Goal: Information Seeking & Learning: Check status

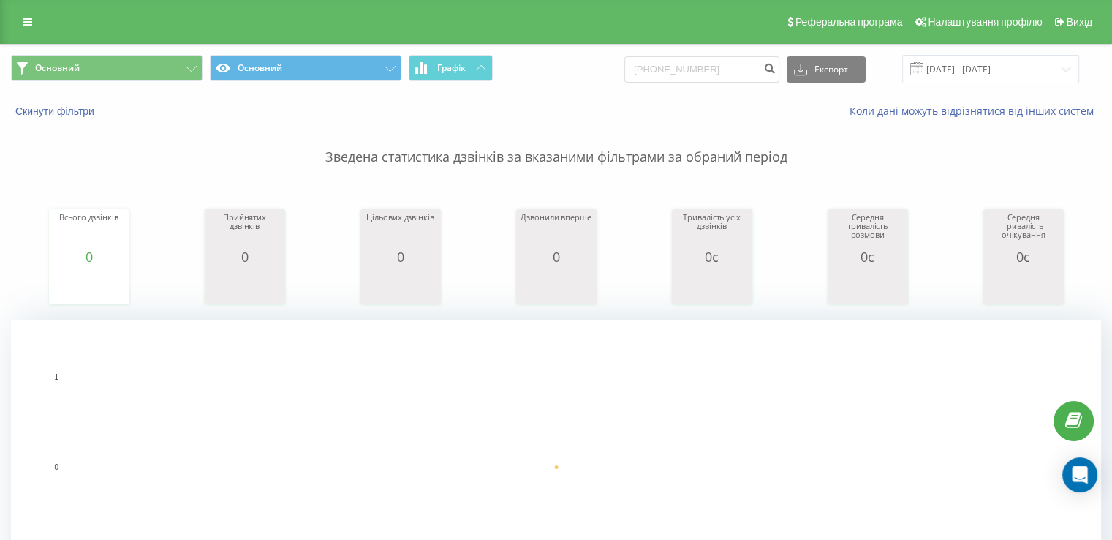
scroll to position [439, 0]
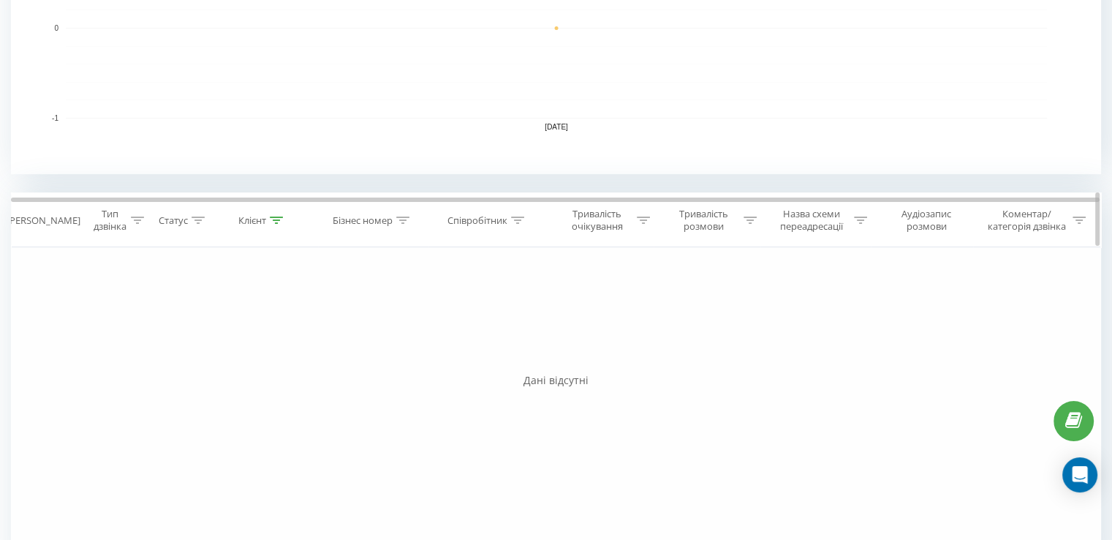
click at [277, 215] on th "Клієнт" at bounding box center [262, 220] width 110 height 54
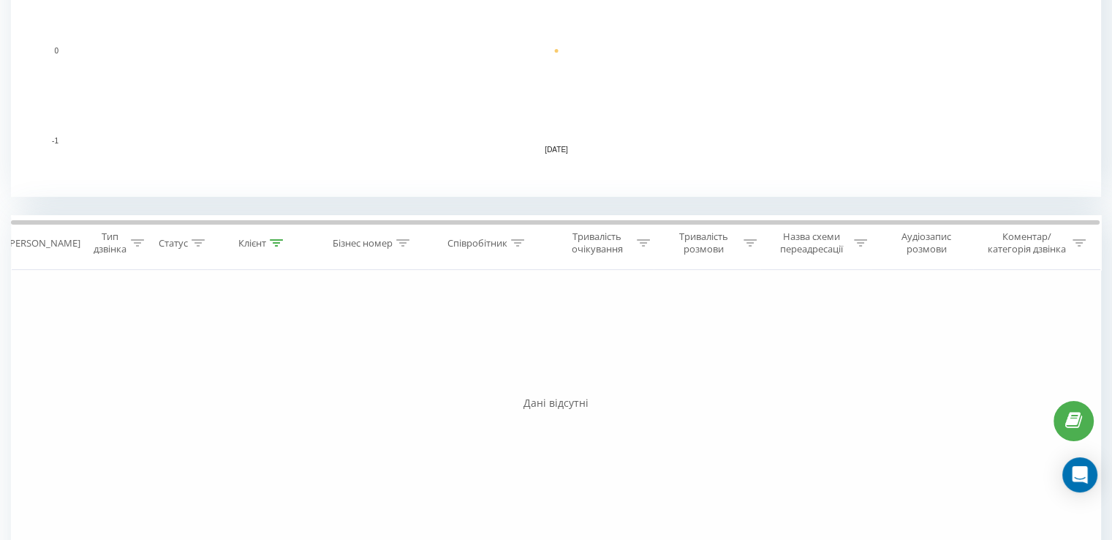
scroll to position [439, 0]
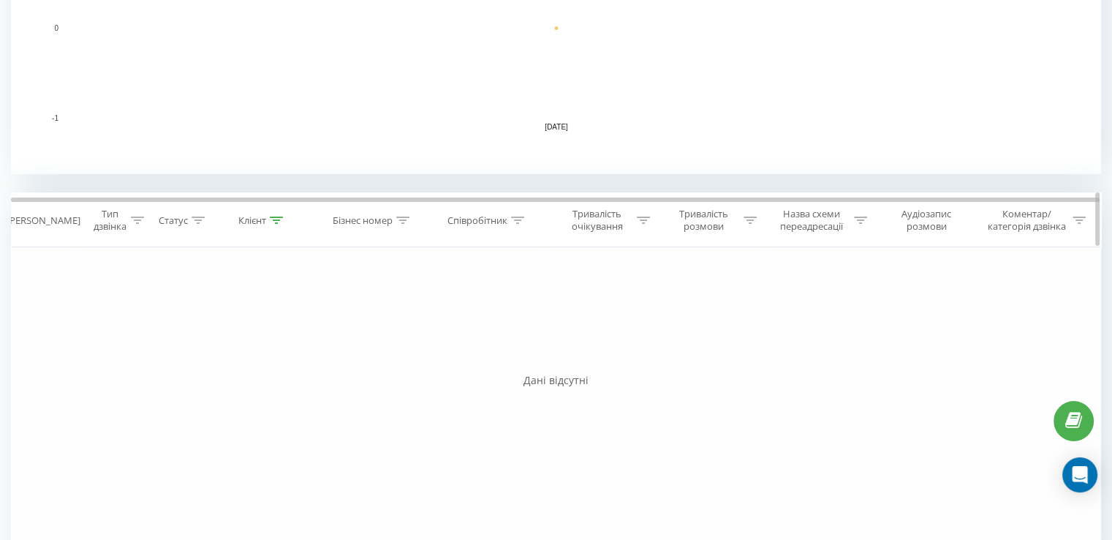
click at [278, 217] on icon at bounding box center [276, 219] width 13 height 7
click at [226, 355] on button "Скасувати" at bounding box center [229, 354] width 62 height 18
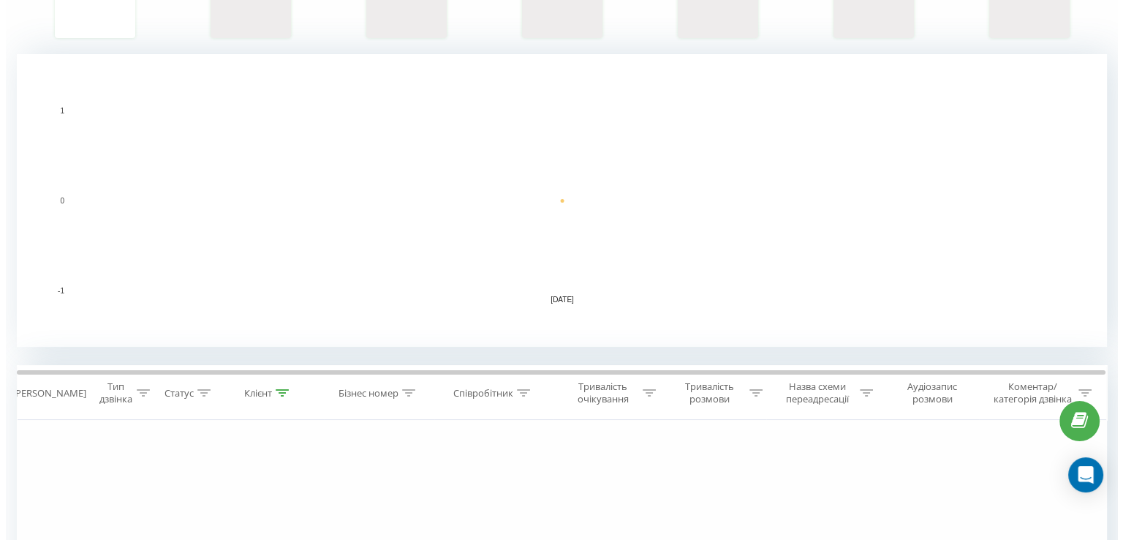
scroll to position [48, 0]
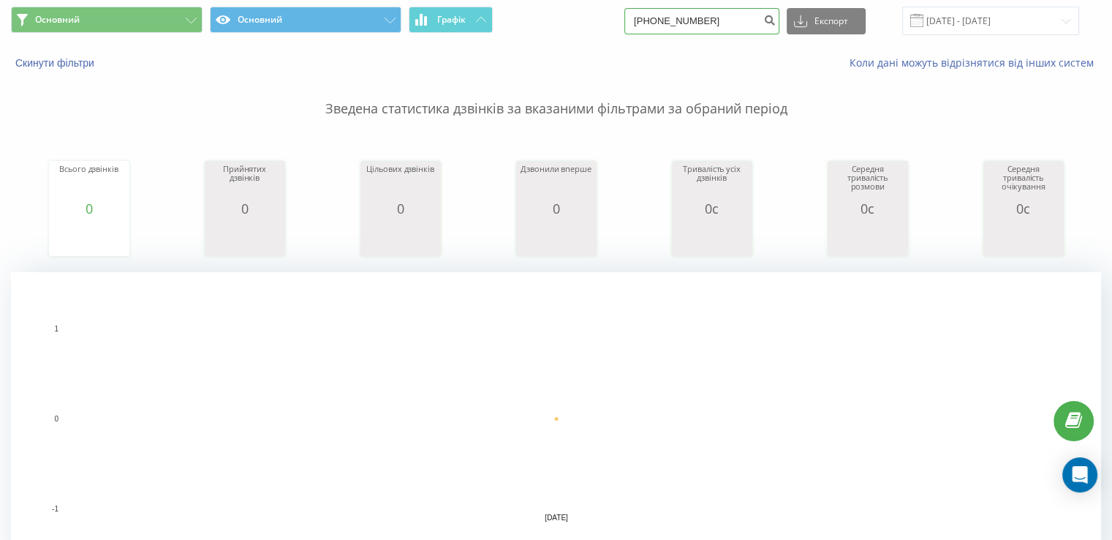
drag, startPoint x: 742, startPoint y: 18, endPoint x: 587, endPoint y: 18, distance: 155.1
click at [587, 18] on div "Основний Основний Графік +380971370896 Експорт .csv .xls .xlsx 23.09.2025 - 23.…" at bounding box center [556, 21] width 1090 height 29
click at [776, 17] on icon "submit" at bounding box center [770, 18] width 12 height 9
click at [776, 21] on icon "submit" at bounding box center [770, 18] width 12 height 9
drag, startPoint x: 783, startPoint y: 21, endPoint x: 772, endPoint y: 23, distance: 11.9
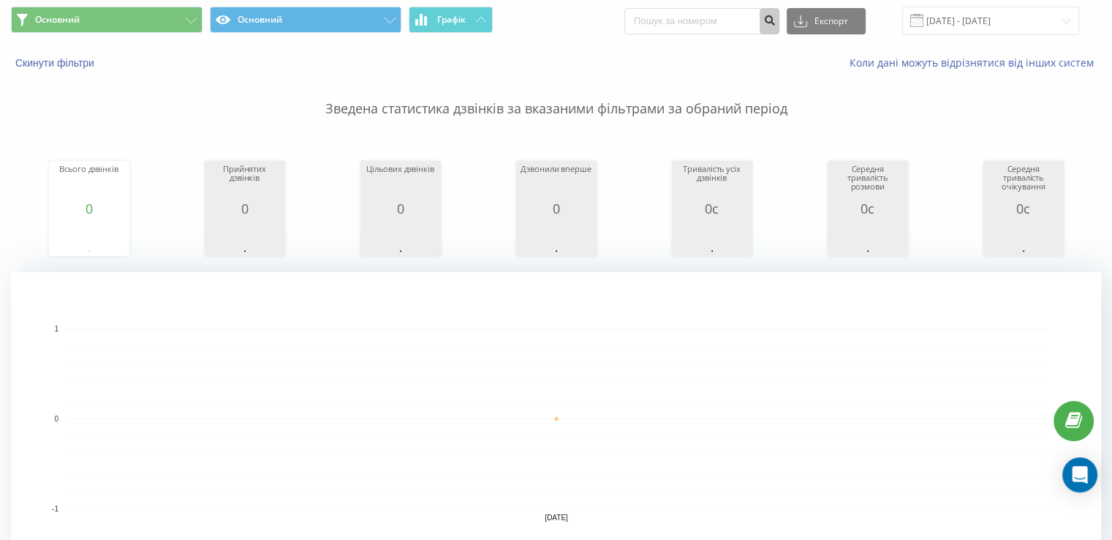
click at [772, 23] on form at bounding box center [702, 21] width 155 height 26
click at [83, 64] on button "Скинути фільтри" at bounding box center [56, 62] width 91 height 13
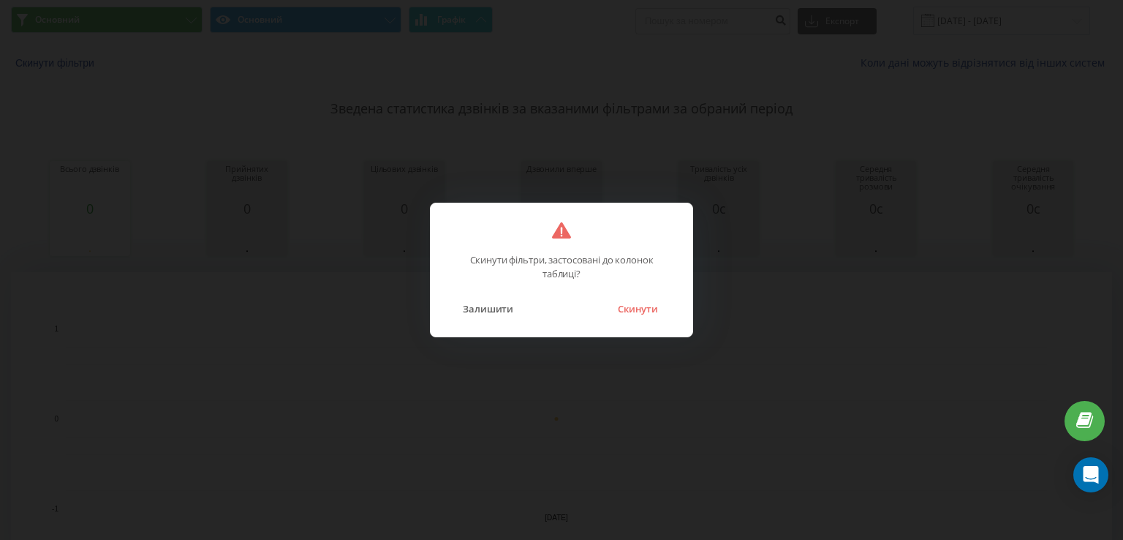
click at [644, 310] on button "Скинути" at bounding box center [638, 308] width 55 height 19
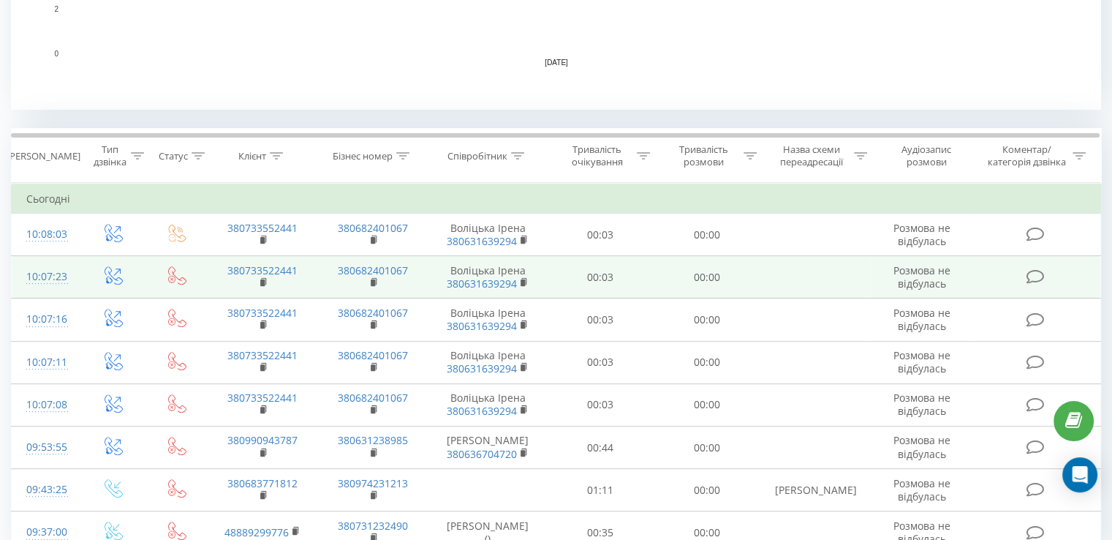
scroll to position [570, 0]
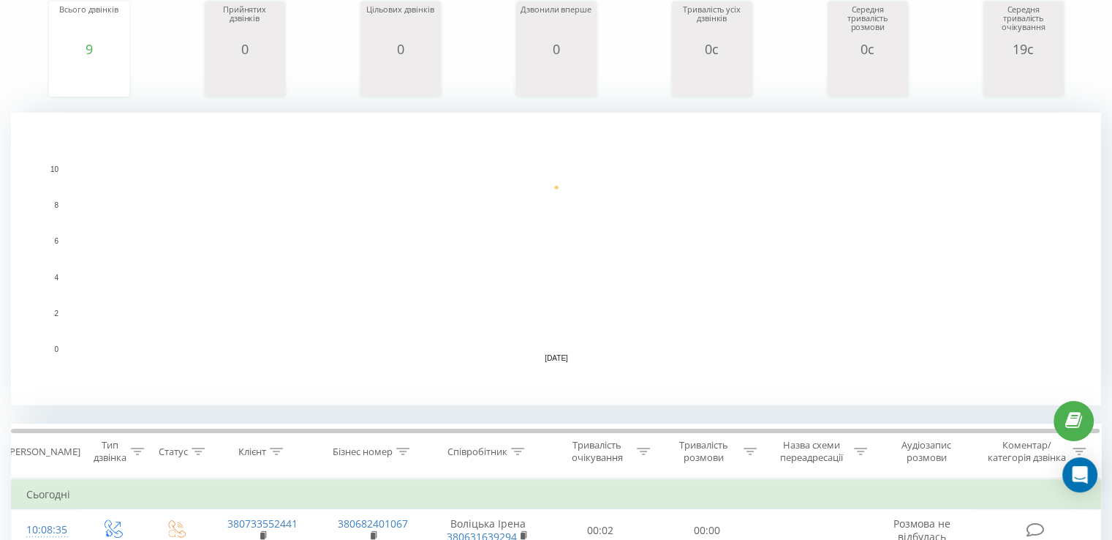
scroll to position [366, 0]
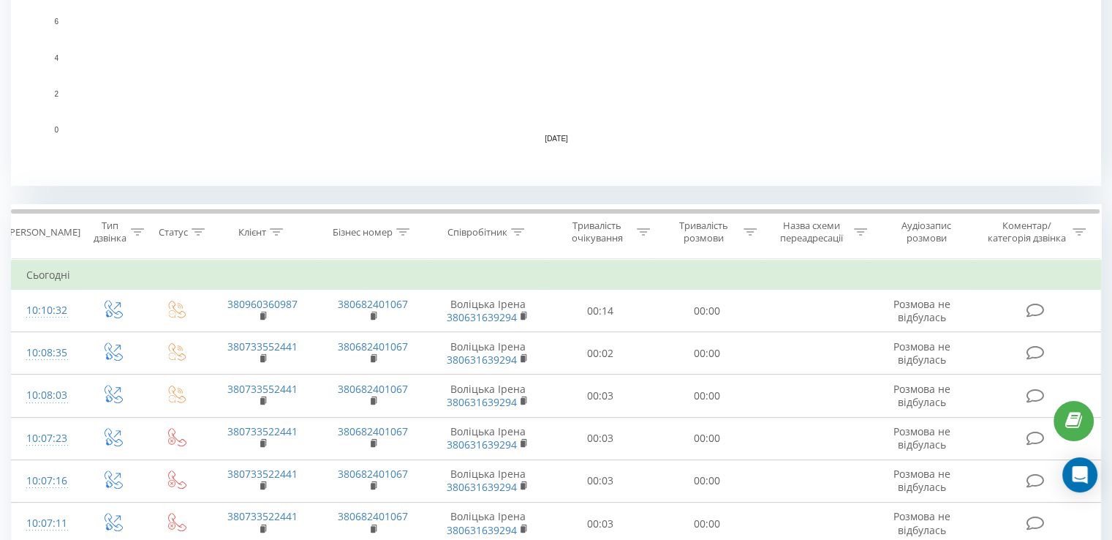
scroll to position [509, 0]
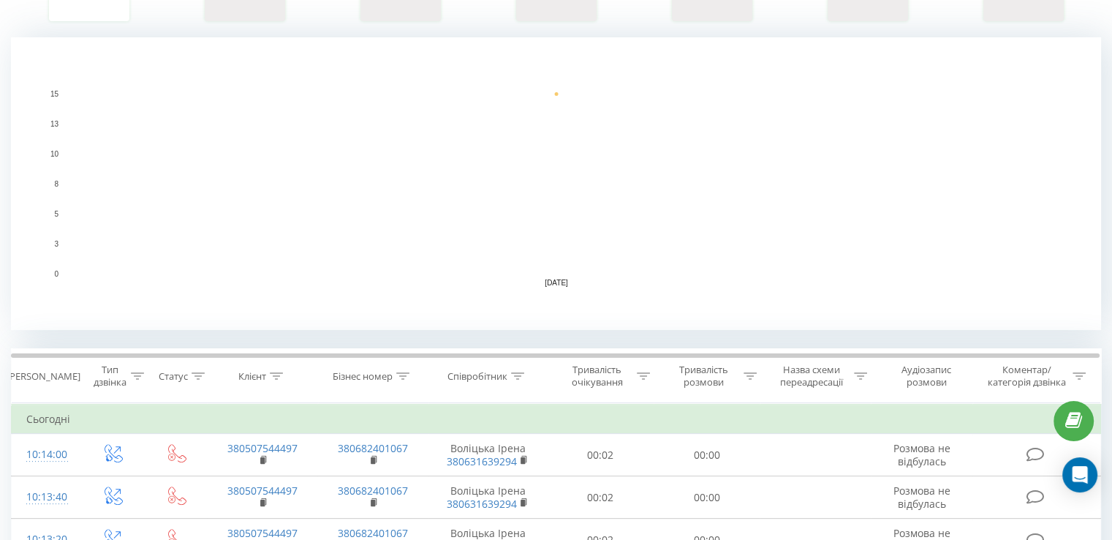
scroll to position [146, 0]
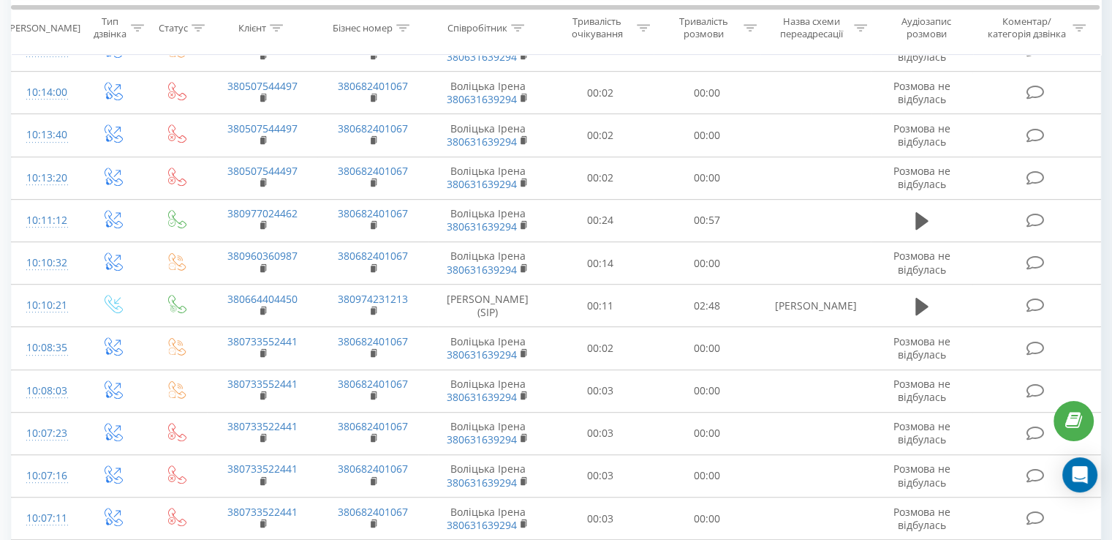
scroll to position [731, 0]
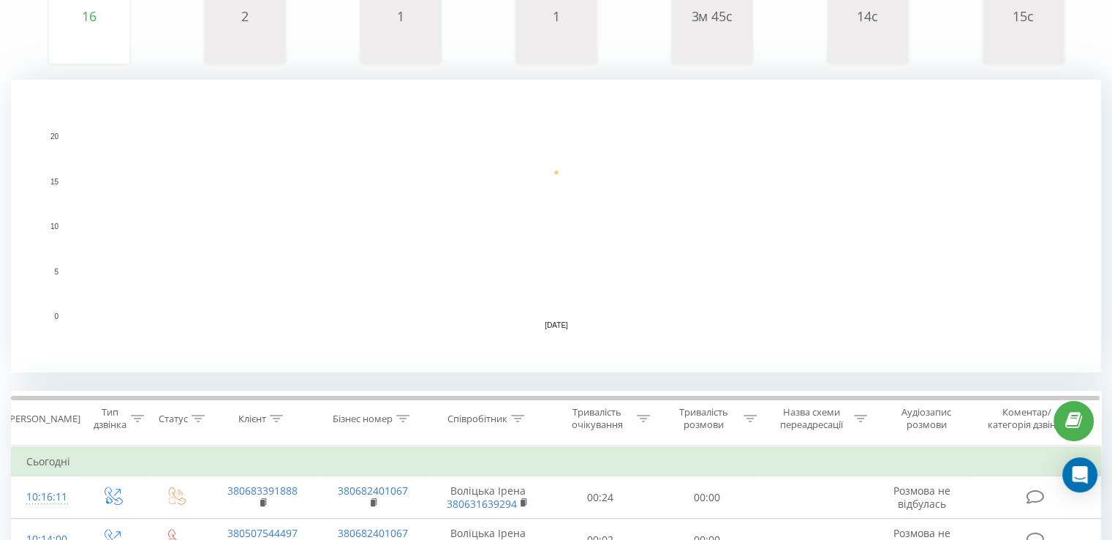
scroll to position [292, 0]
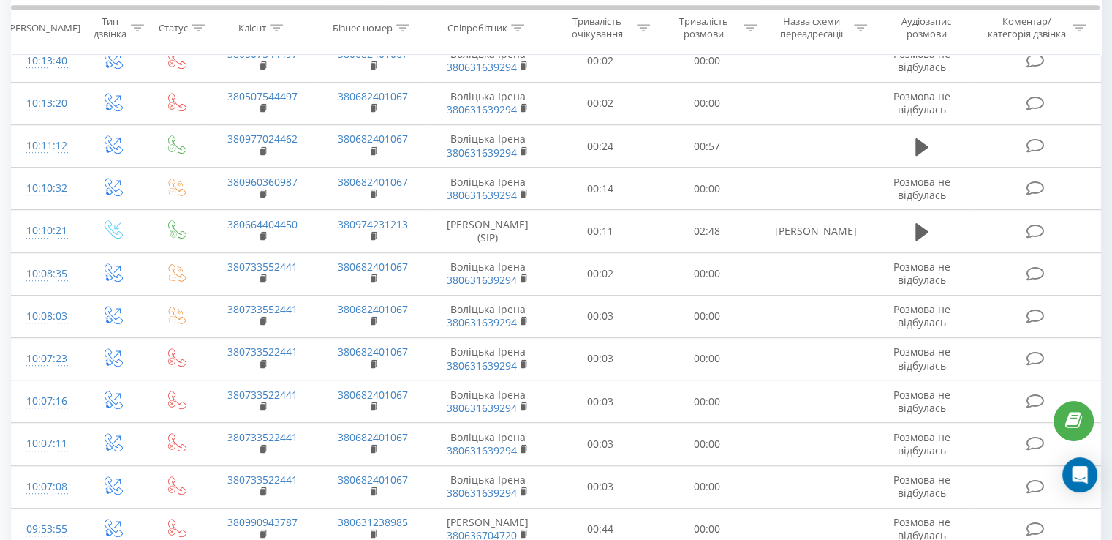
scroll to position [366, 0]
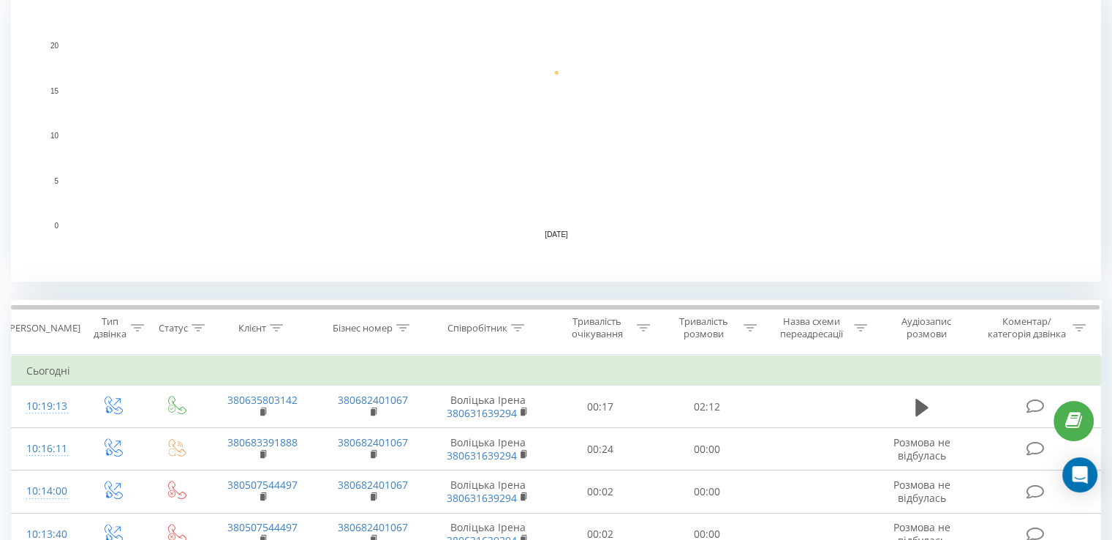
scroll to position [366, 0]
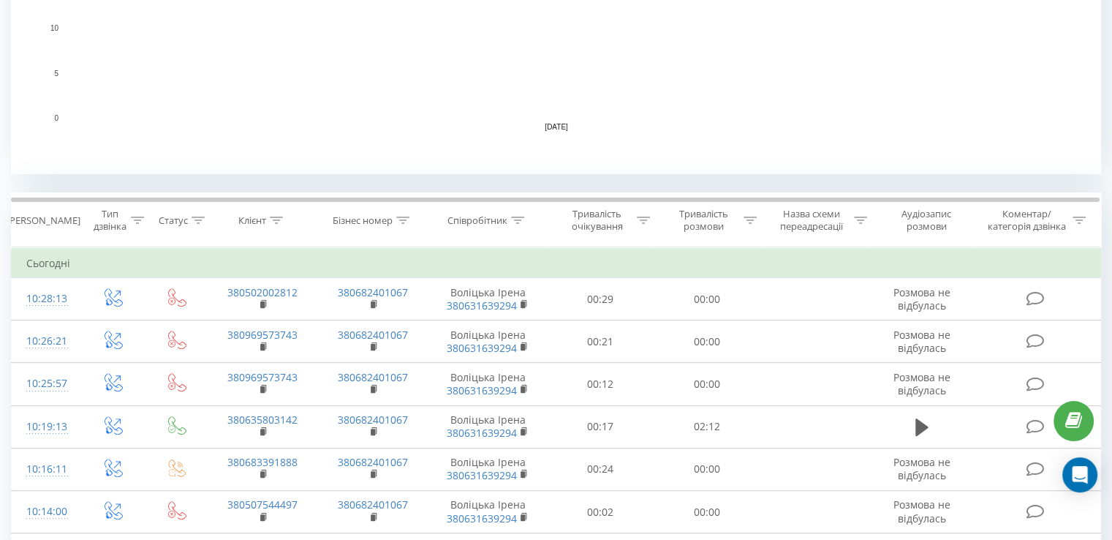
scroll to position [585, 0]
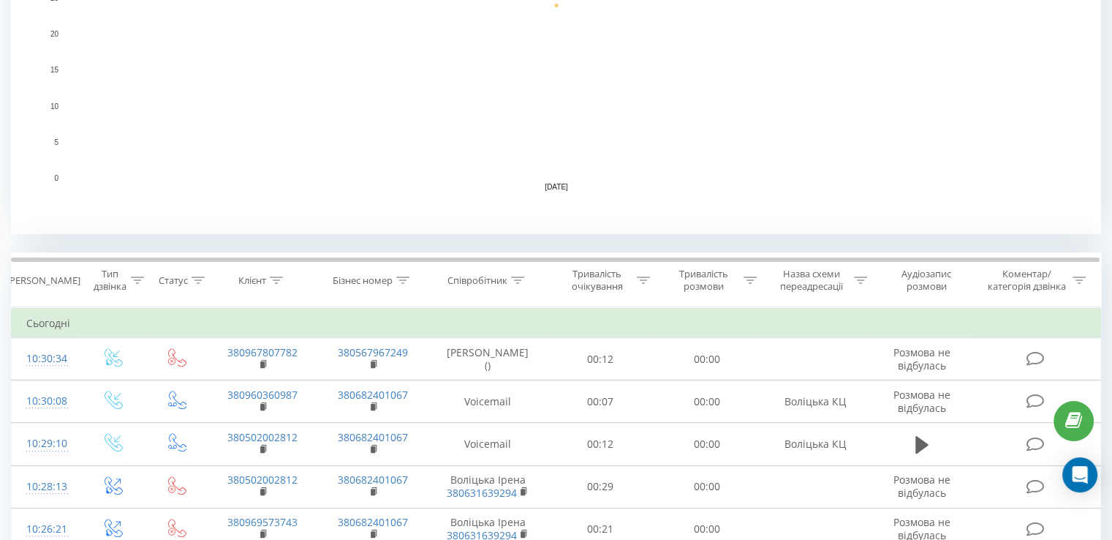
scroll to position [439, 0]
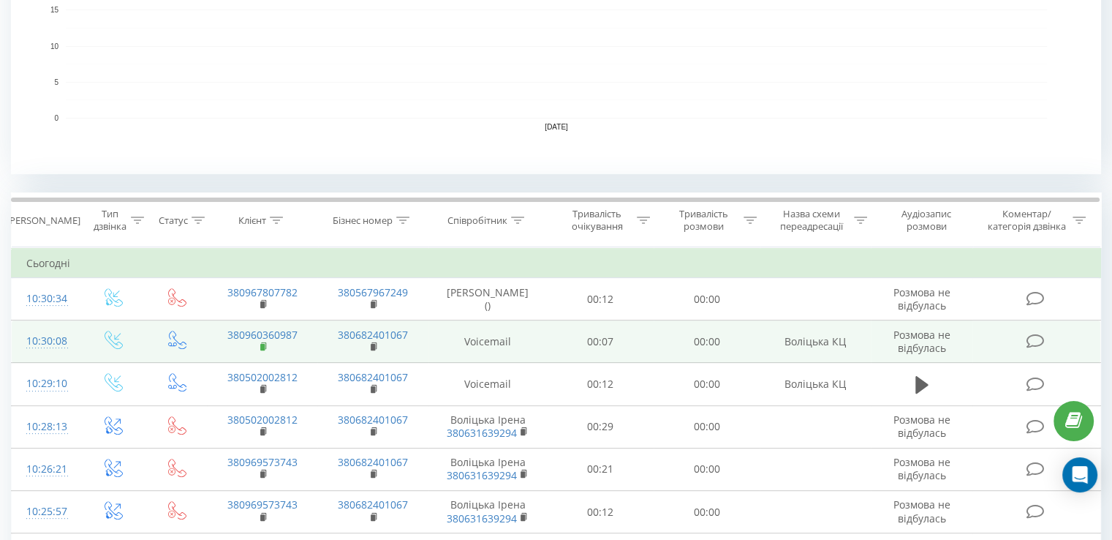
click at [264, 345] on rect at bounding box center [262, 347] width 4 height 7
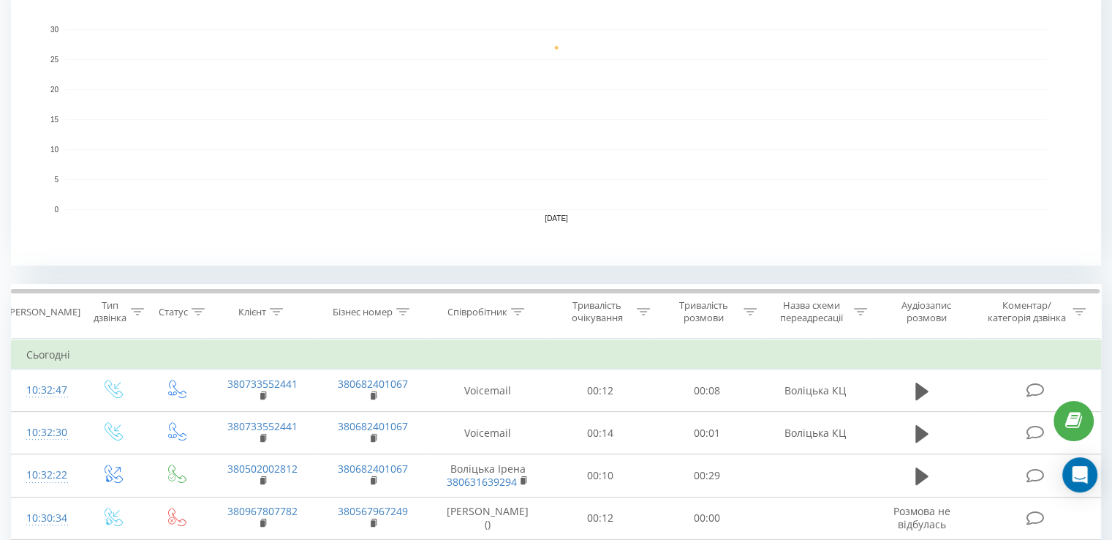
scroll to position [439, 0]
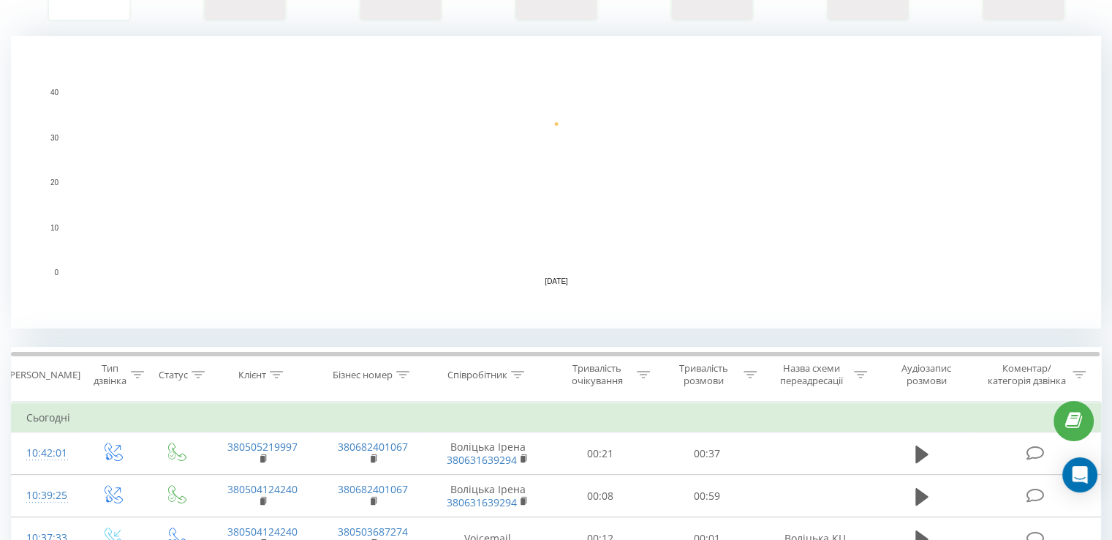
scroll to position [293, 0]
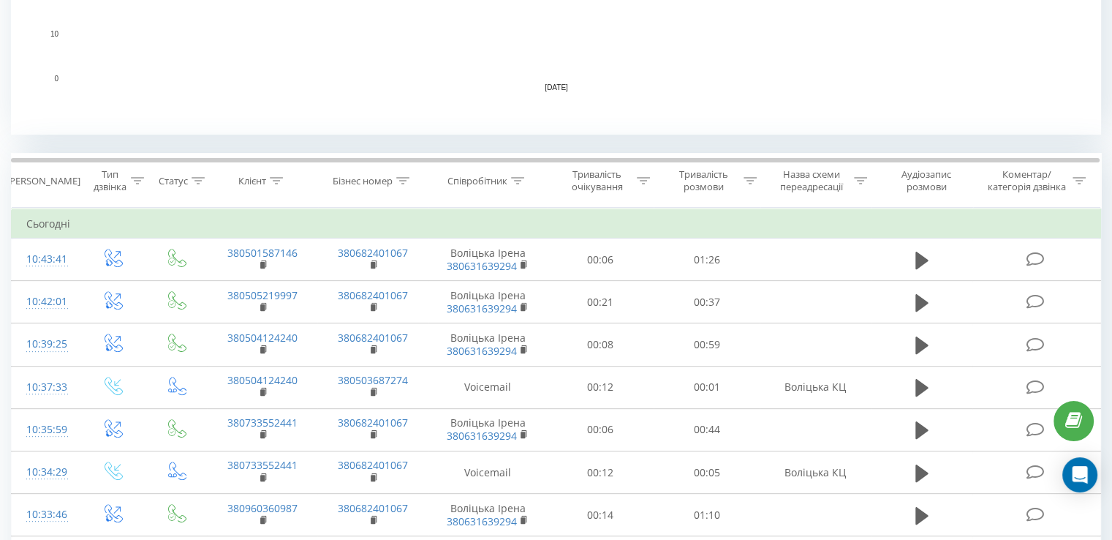
scroll to position [585, 0]
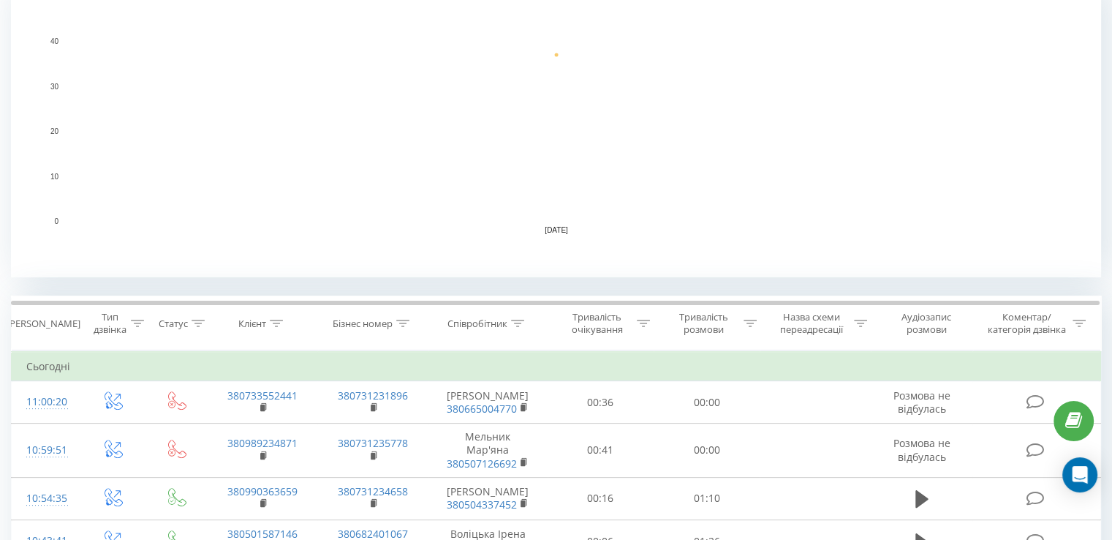
scroll to position [439, 0]
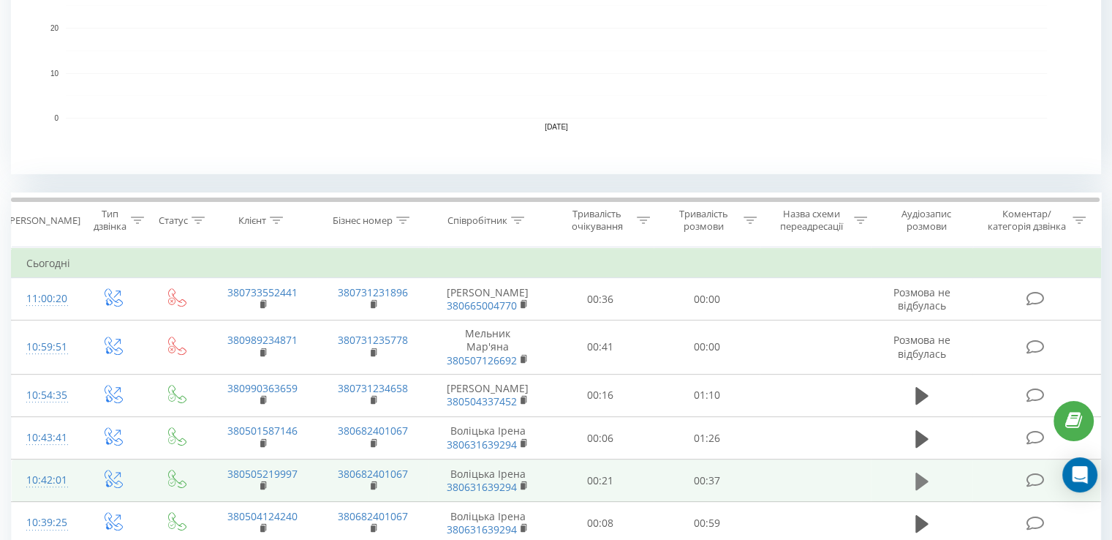
click at [920, 472] on icon at bounding box center [922, 481] width 13 height 18
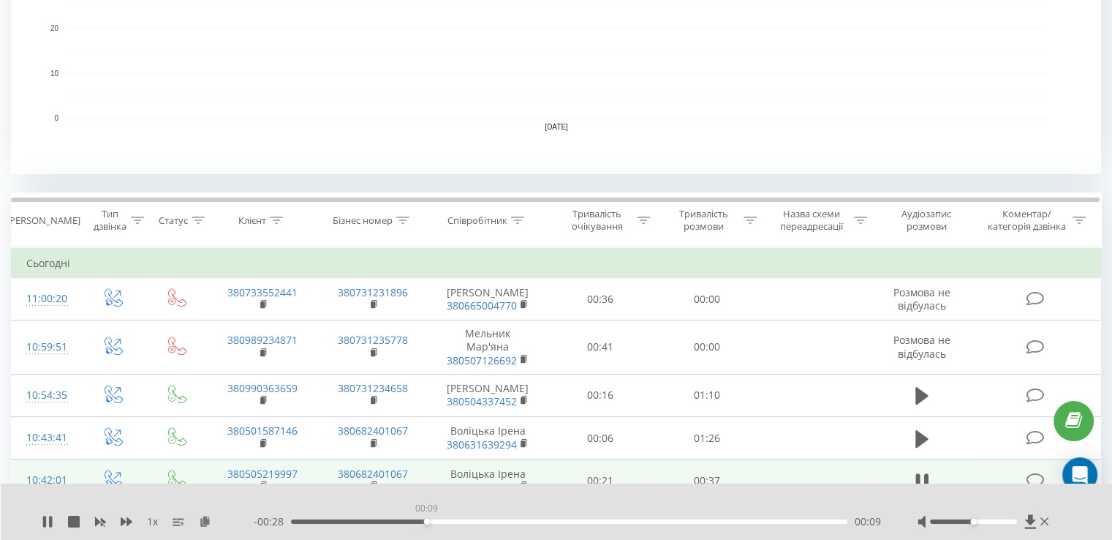
click at [426, 519] on div "00:09" at bounding box center [569, 521] width 557 height 4
click at [606, 523] on div "00:21" at bounding box center [569, 521] width 557 height 4
click at [1044, 521] on icon at bounding box center [1045, 522] width 9 height 12
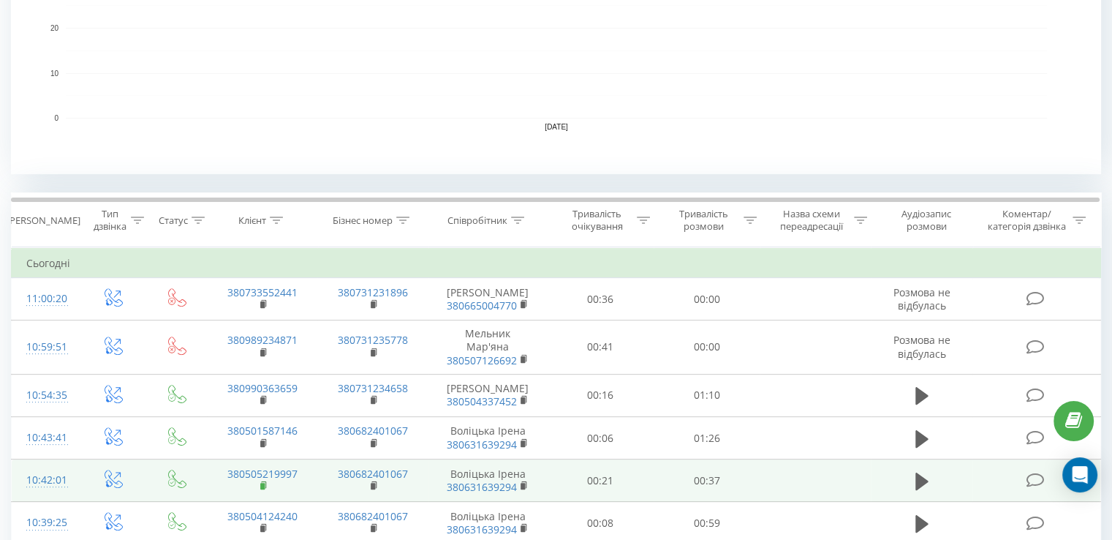
click at [265, 481] on icon at bounding box center [263, 484] width 5 height 7
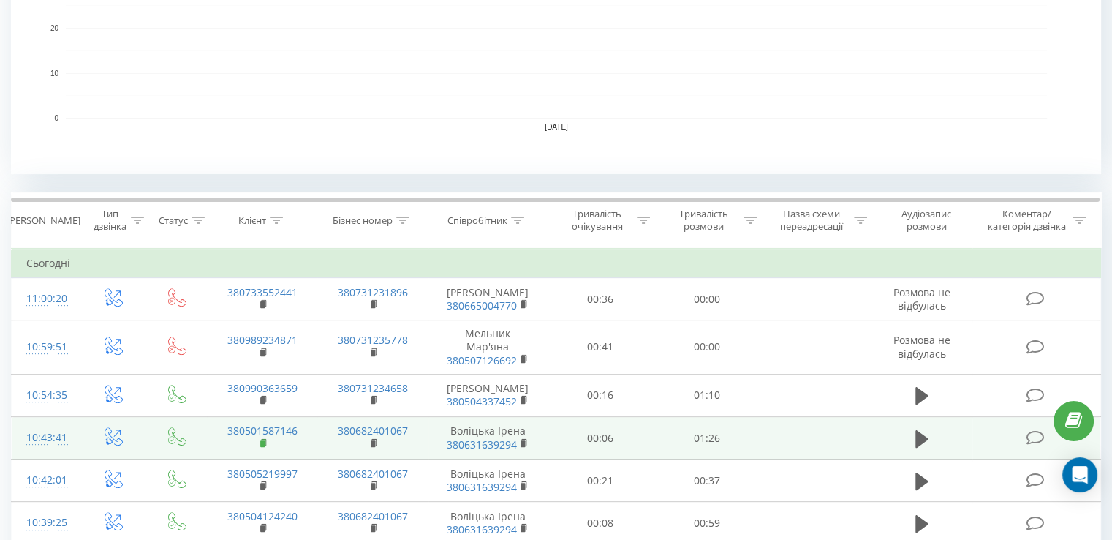
click at [263, 440] on rect at bounding box center [262, 443] width 4 height 7
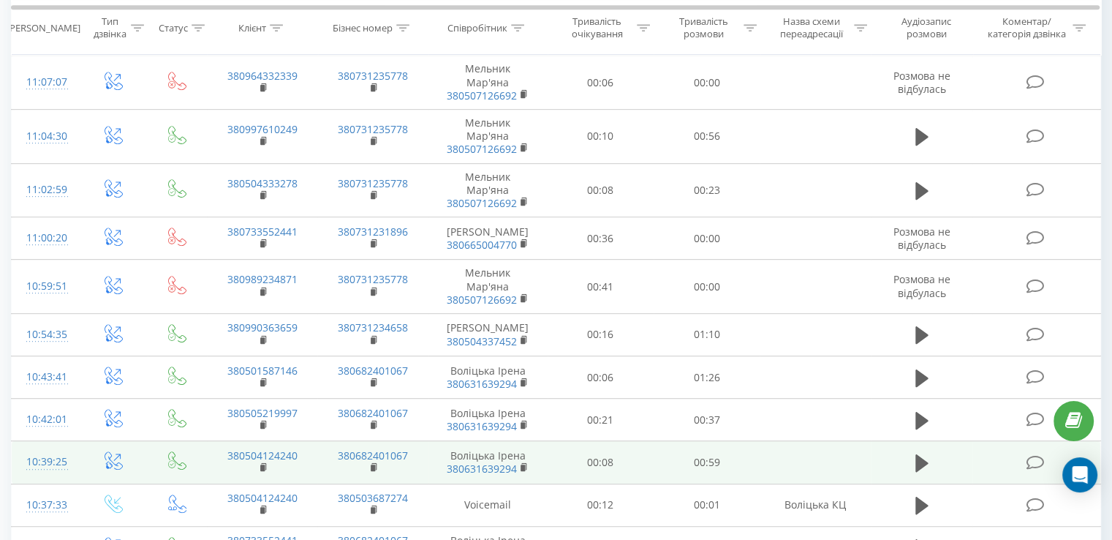
scroll to position [527, 0]
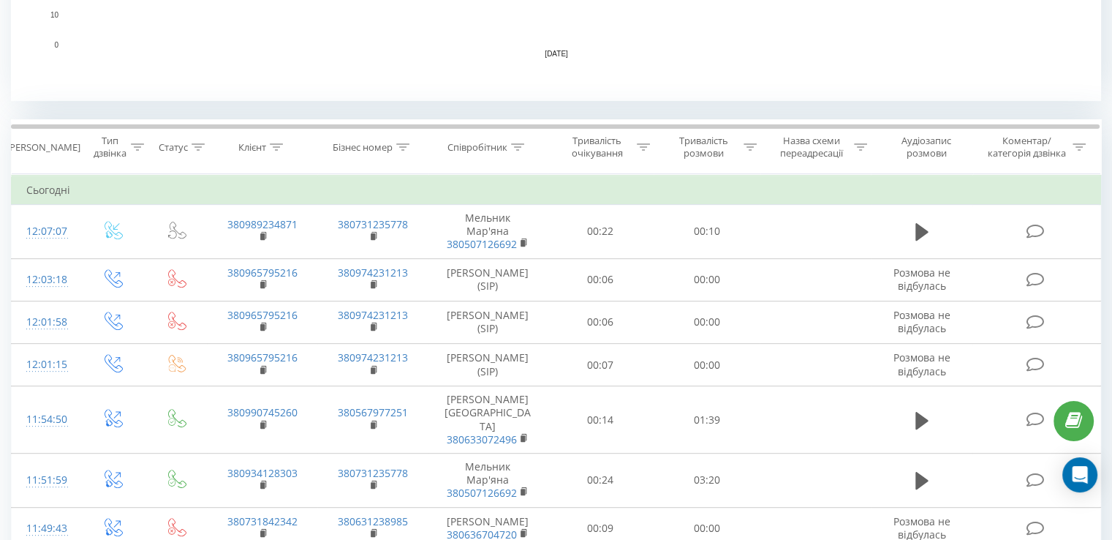
scroll to position [146, 0]
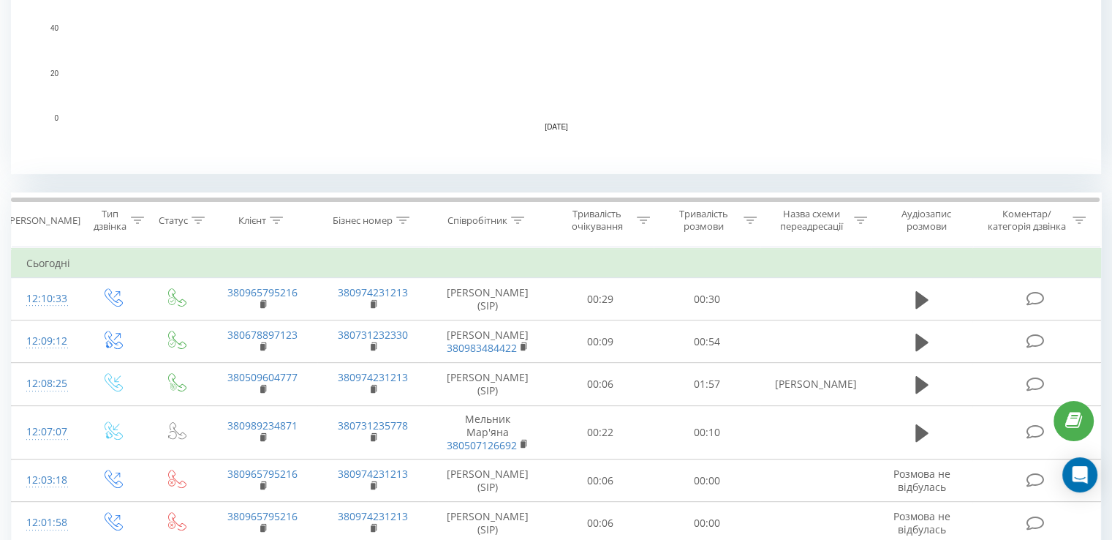
scroll to position [805, 0]
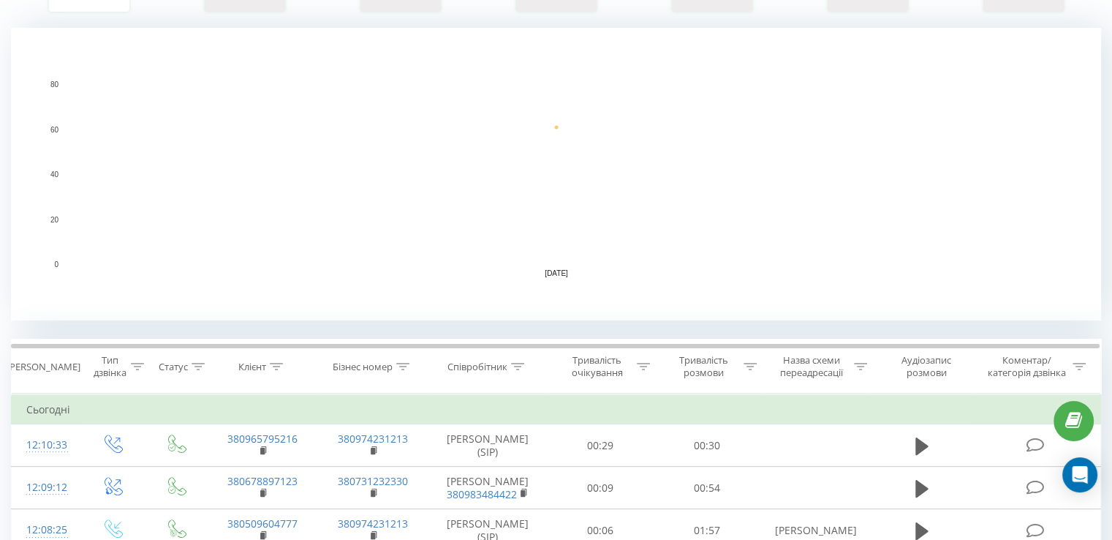
scroll to position [359, 0]
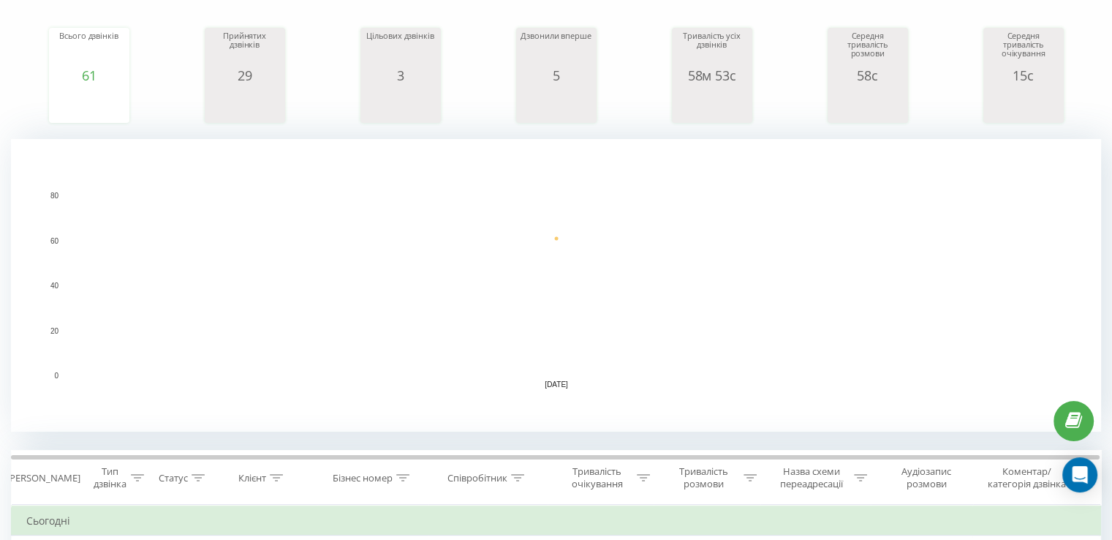
scroll to position [293, 0]
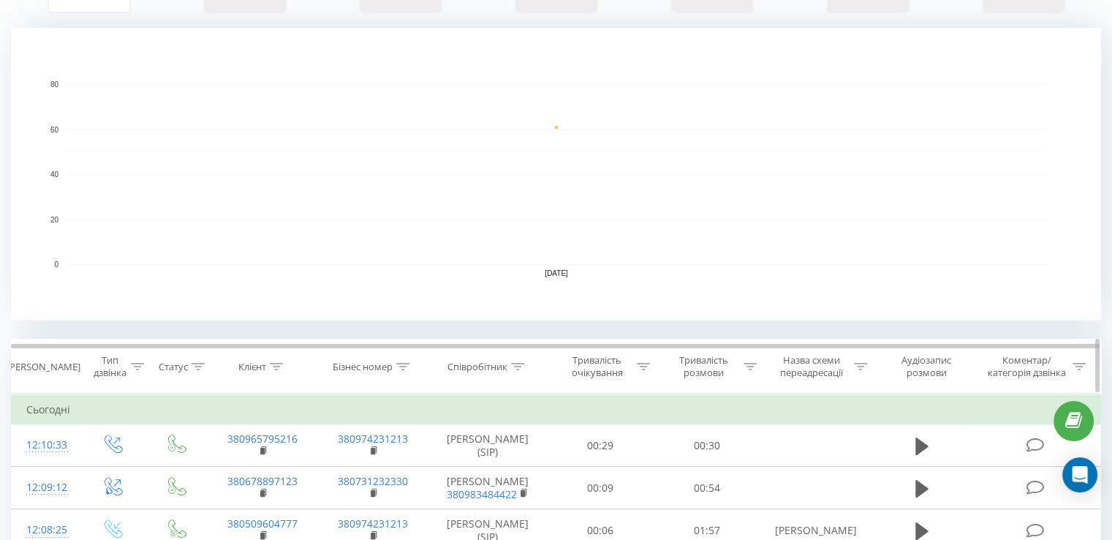
click at [521, 364] on icon at bounding box center [517, 366] width 13 height 7
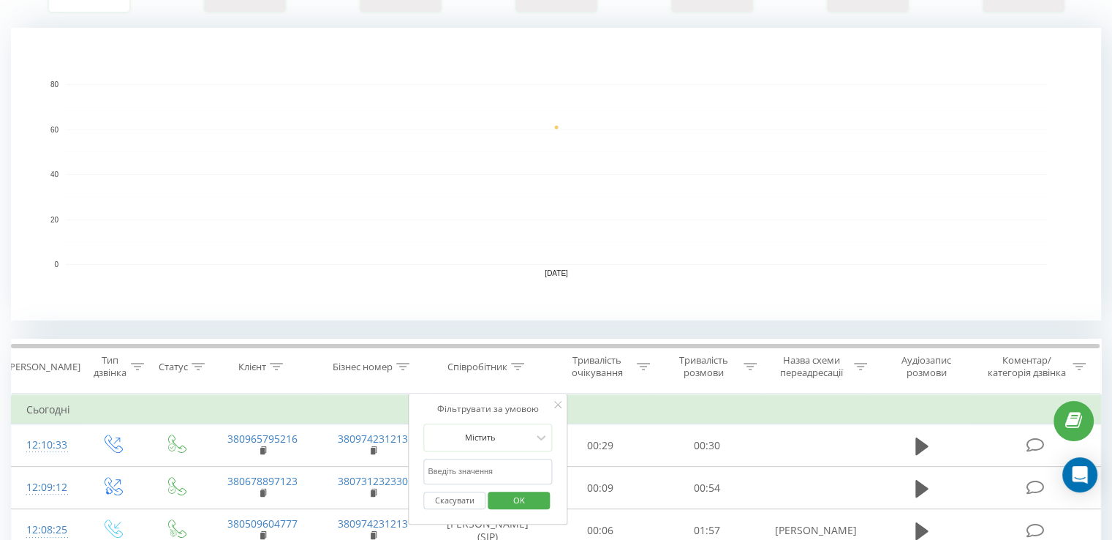
click at [466, 467] on input "text" at bounding box center [487, 472] width 129 height 26
type input "воліцька"
click at [521, 501] on span "OK" at bounding box center [519, 500] width 41 height 23
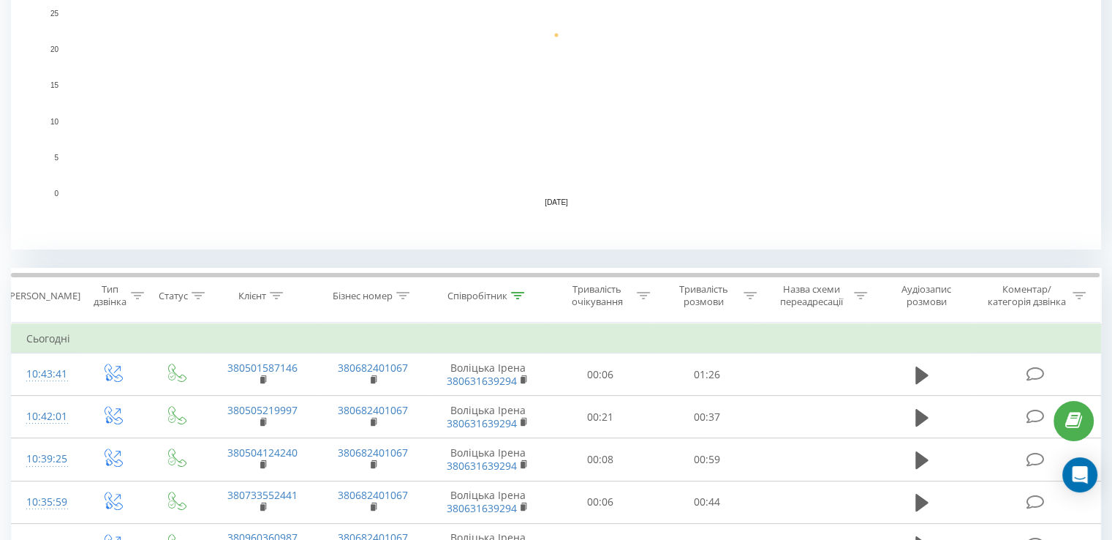
scroll to position [287, 0]
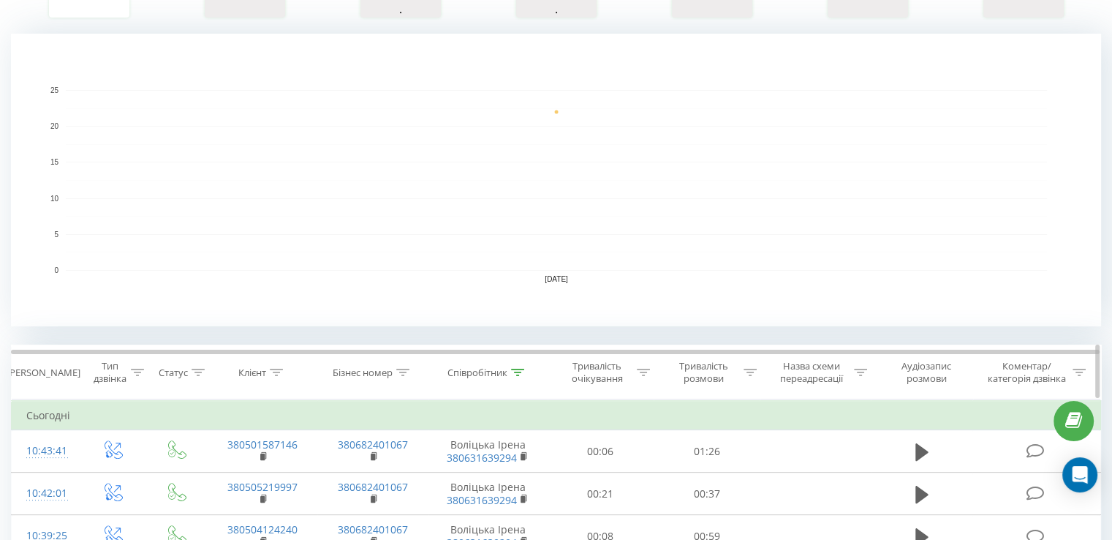
click at [521, 369] on icon at bounding box center [517, 372] width 13 height 7
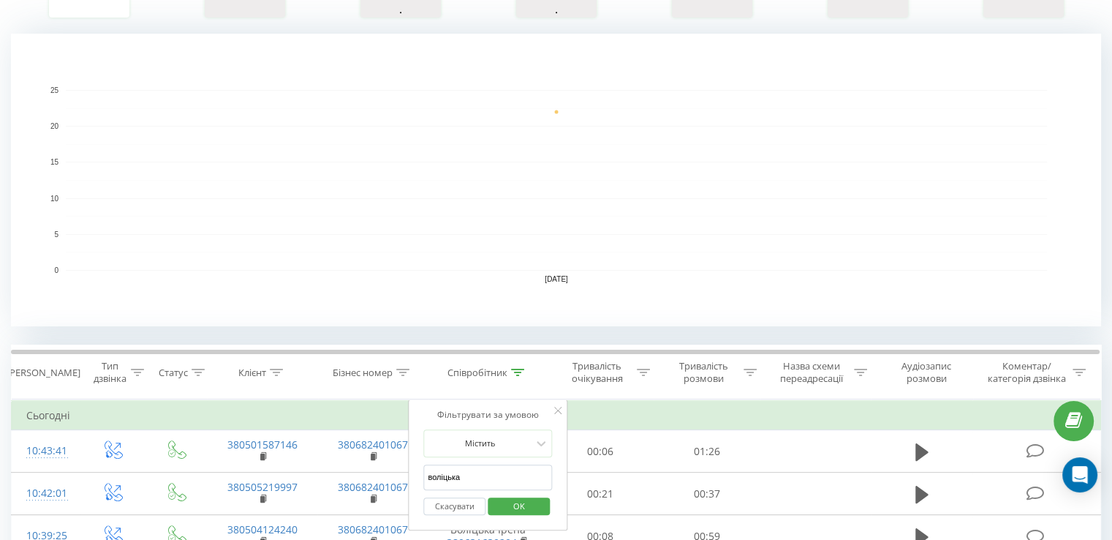
click at [456, 507] on button "Скасувати" at bounding box center [454, 506] width 62 height 18
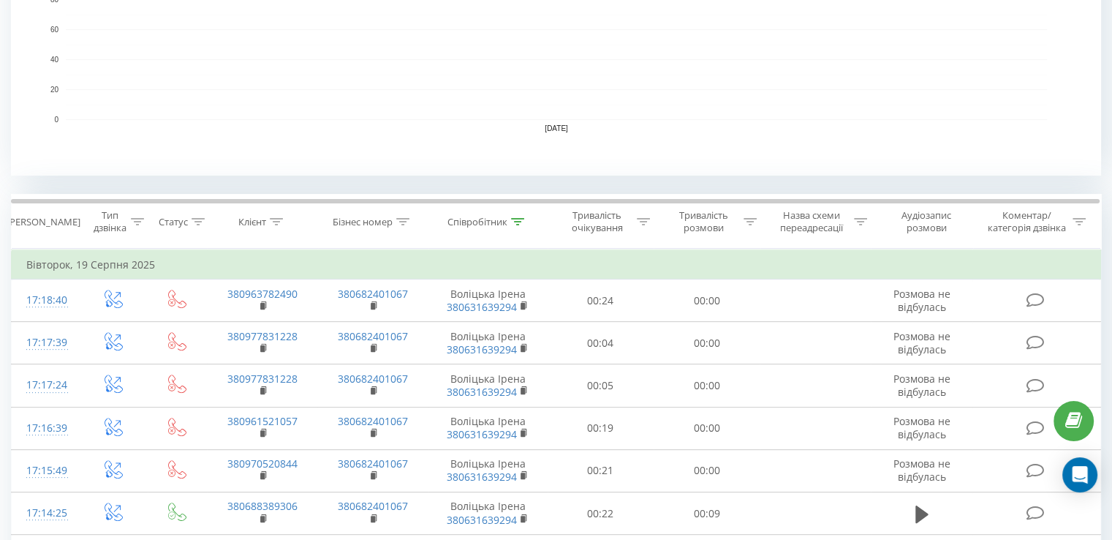
scroll to position [439, 0]
click at [497, 223] on div "Співробітник" at bounding box center [478, 220] width 60 height 12
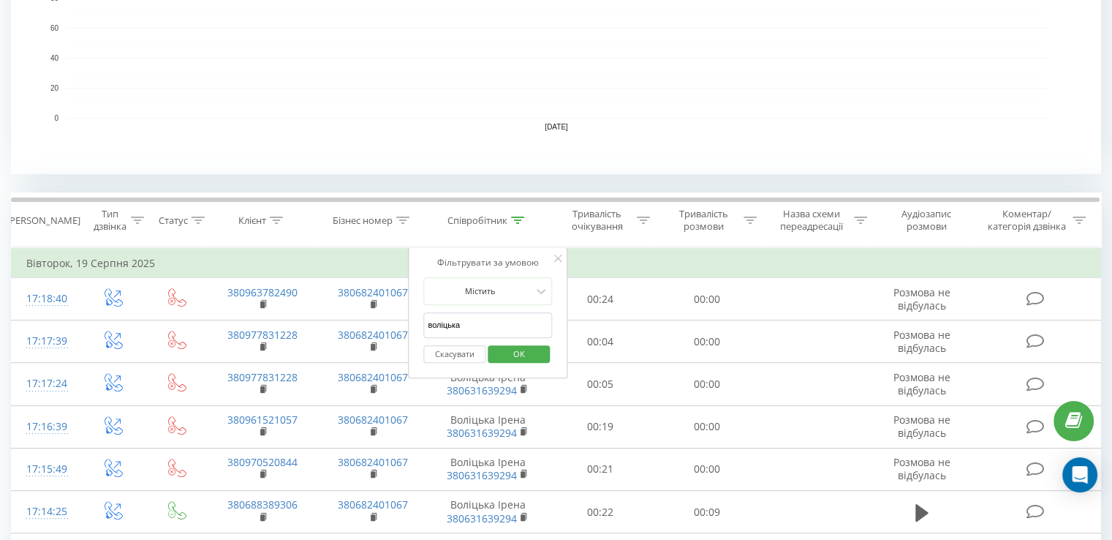
click at [451, 350] on button "Скасувати" at bounding box center [454, 354] width 62 height 18
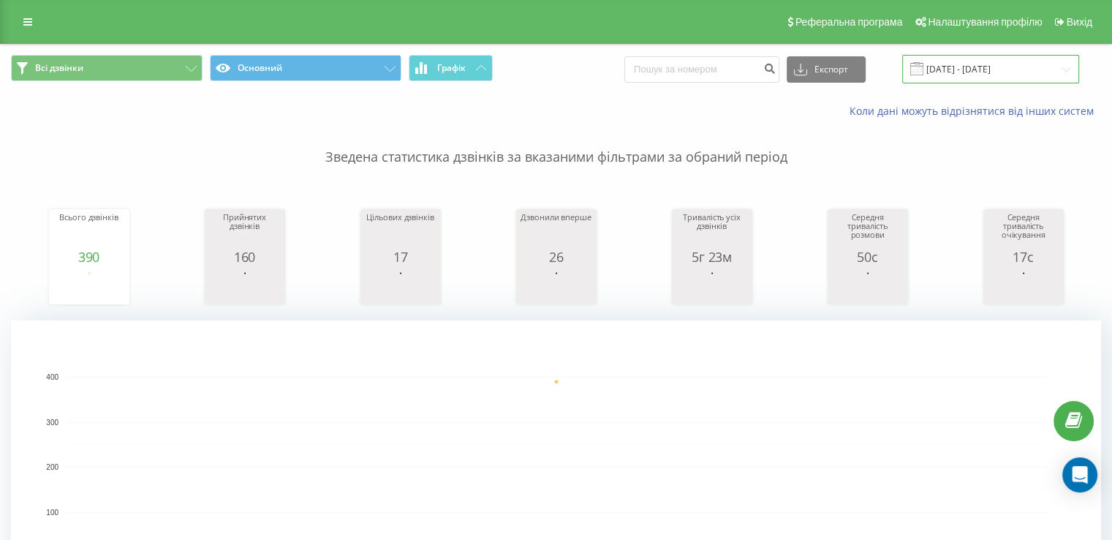
click at [1029, 74] on input "19.08.2025 - 19.08.2025" at bounding box center [991, 69] width 177 height 29
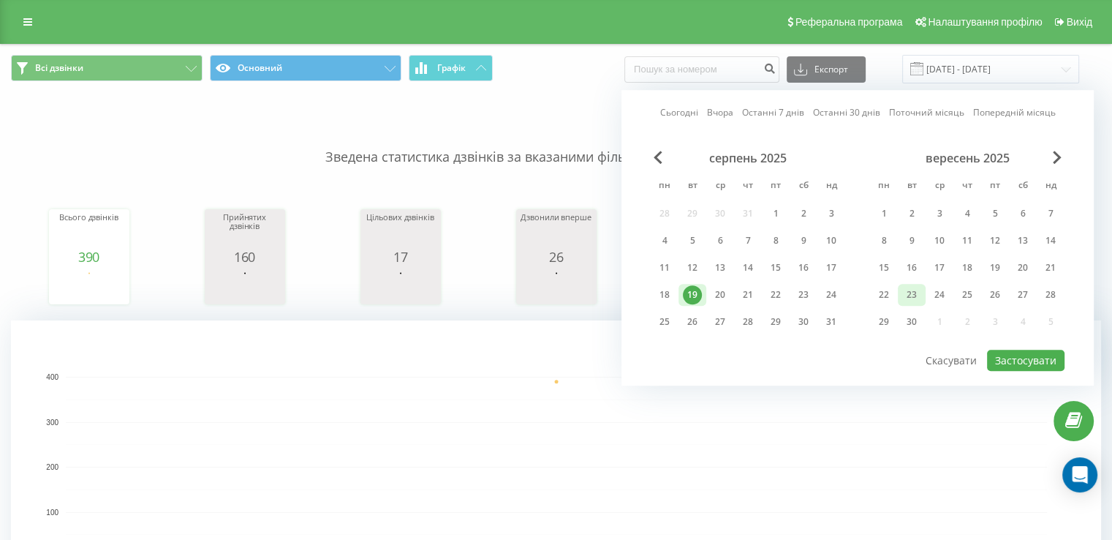
click at [911, 290] on div "23" at bounding box center [912, 294] width 19 height 19
click at [1006, 358] on button "Застосувати" at bounding box center [1026, 360] width 78 height 21
type input "[DATE] - [DATE]"
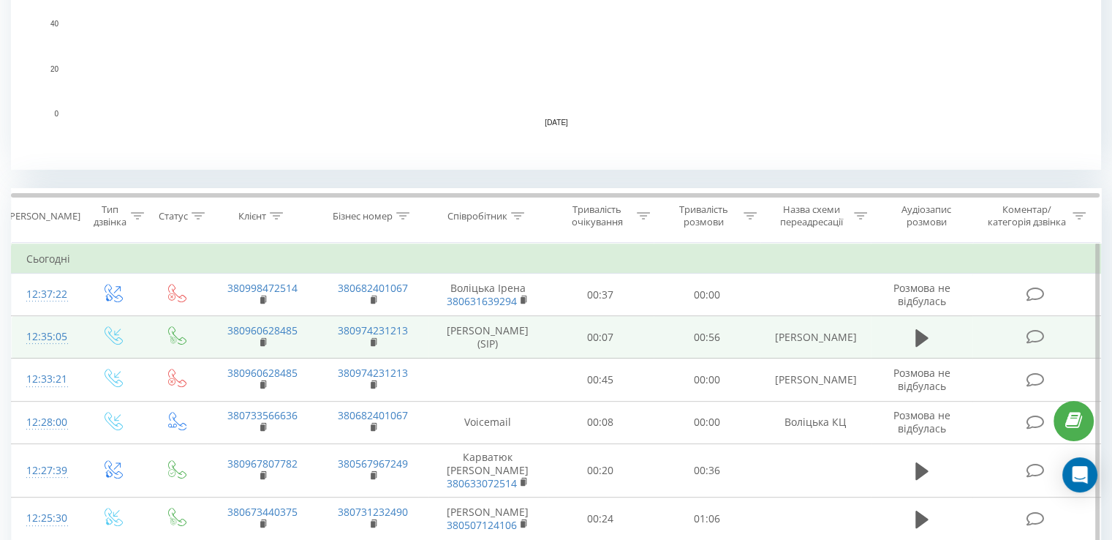
scroll to position [512, 0]
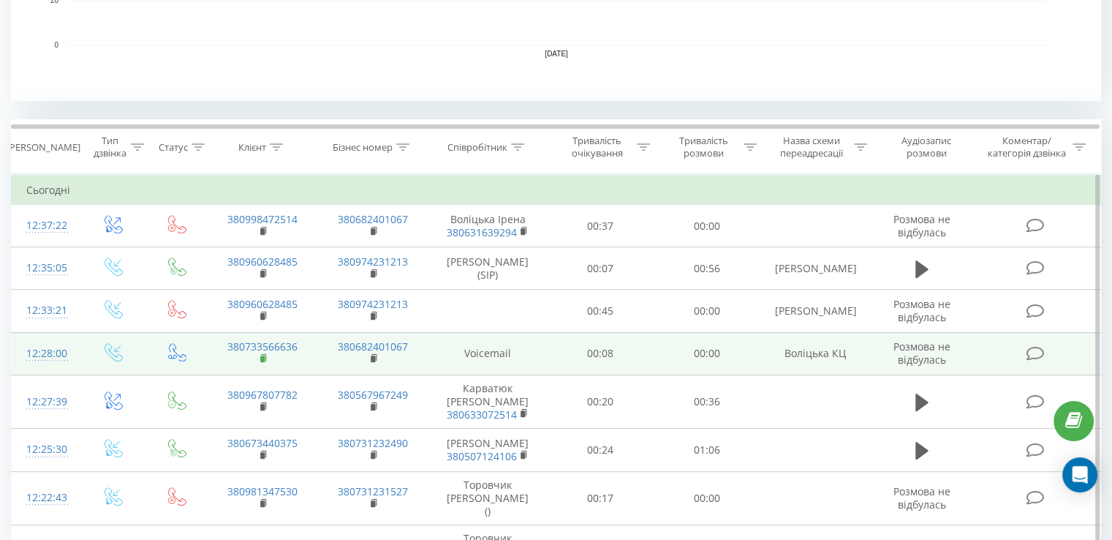
click at [263, 355] on rect at bounding box center [262, 358] width 4 height 7
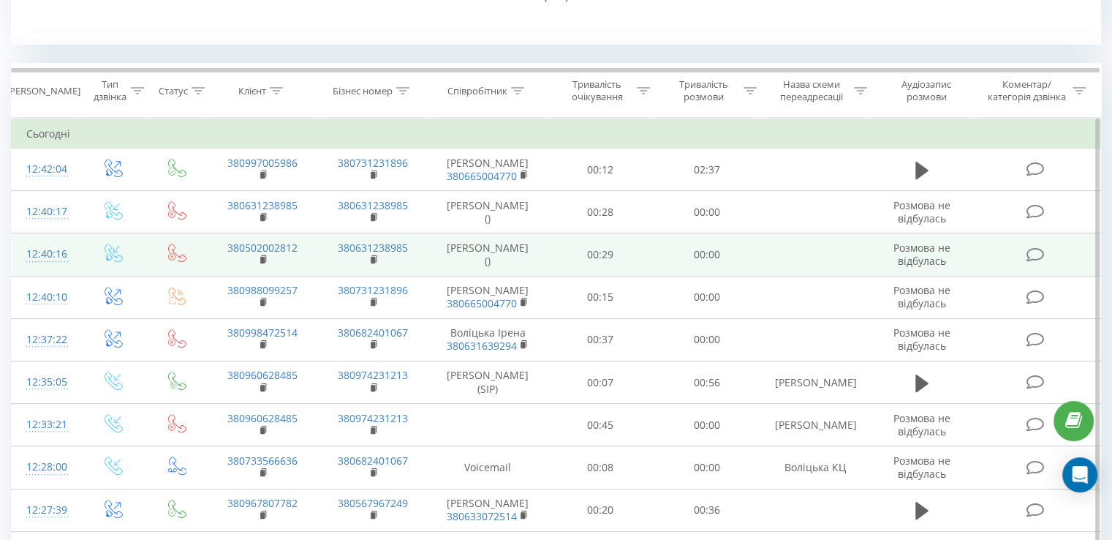
scroll to position [585, 0]
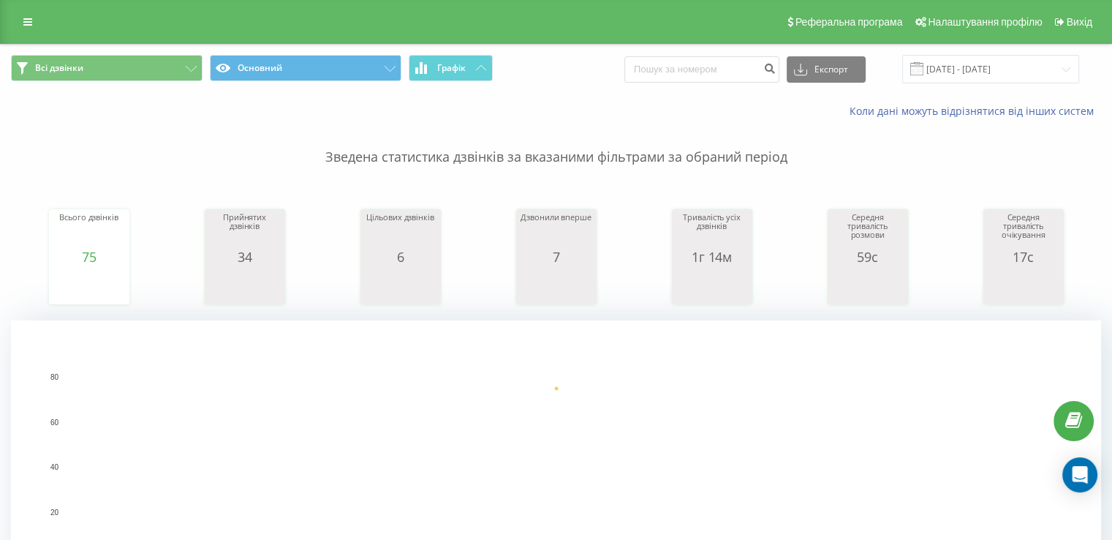
scroll to position [146, 0]
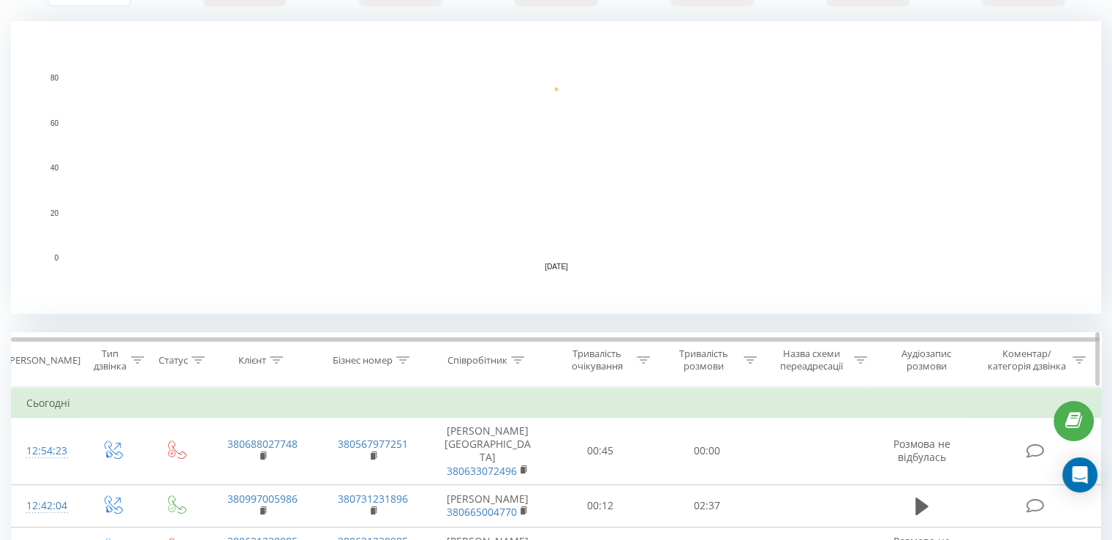
scroll to position [439, 0]
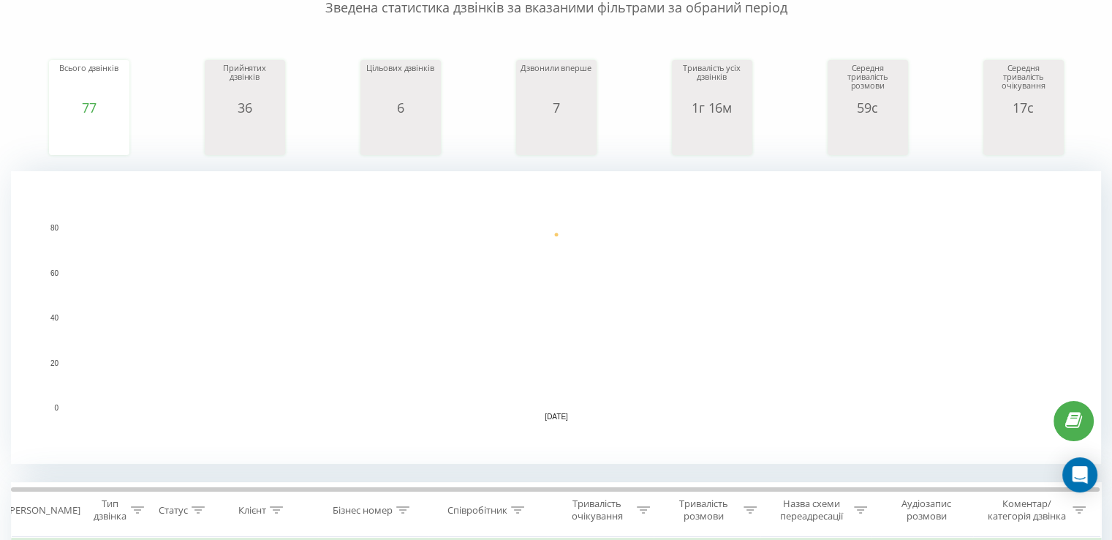
scroll to position [366, 0]
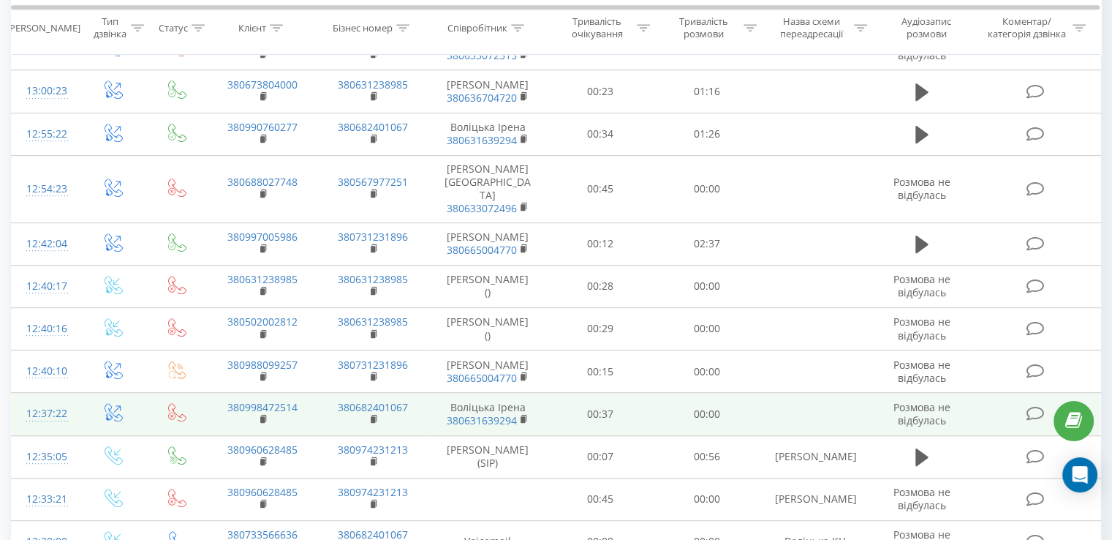
scroll to position [805, 0]
